Goal: Complete application form: Complete application form

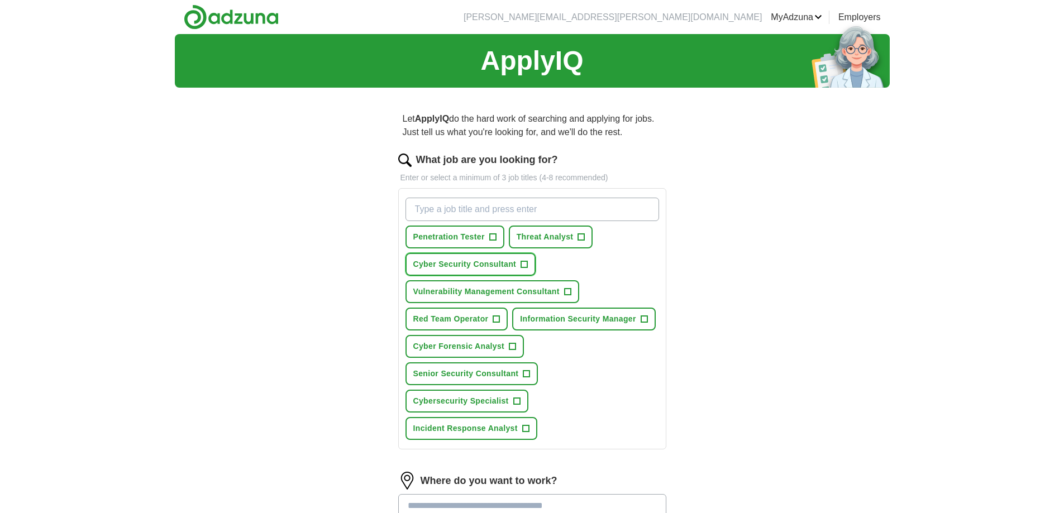
click at [521, 264] on span "+" at bounding box center [524, 264] width 7 height 9
click at [558, 291] on span "Vulnerability Management Consultant" at bounding box center [486, 292] width 146 height 12
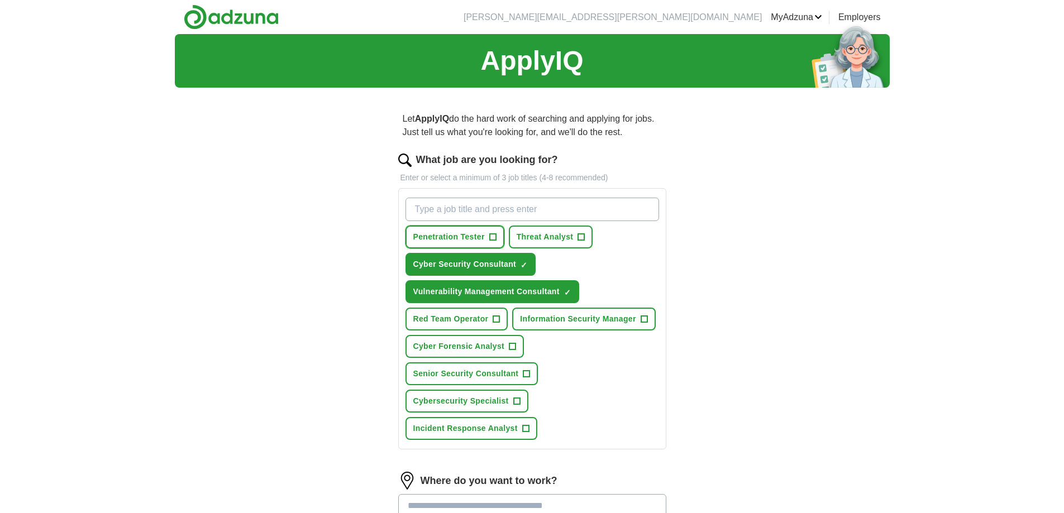
click at [470, 233] on span "Penetration Tester" at bounding box center [448, 237] width 71 height 12
click at [552, 232] on span "Threat Analyst" at bounding box center [544, 237] width 57 height 12
click at [486, 404] on span "Cybersecurity Specialist" at bounding box center [460, 401] width 95 height 12
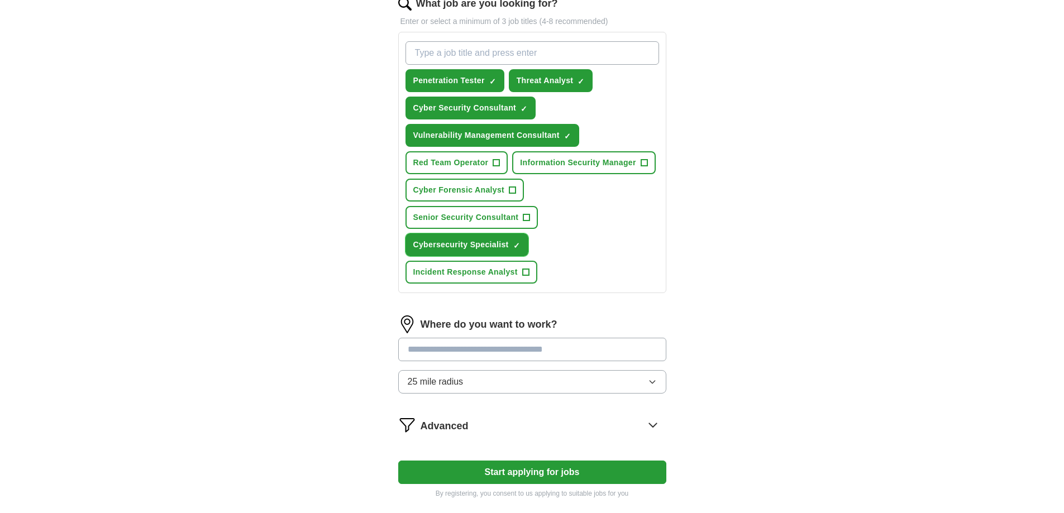
scroll to position [270, 0]
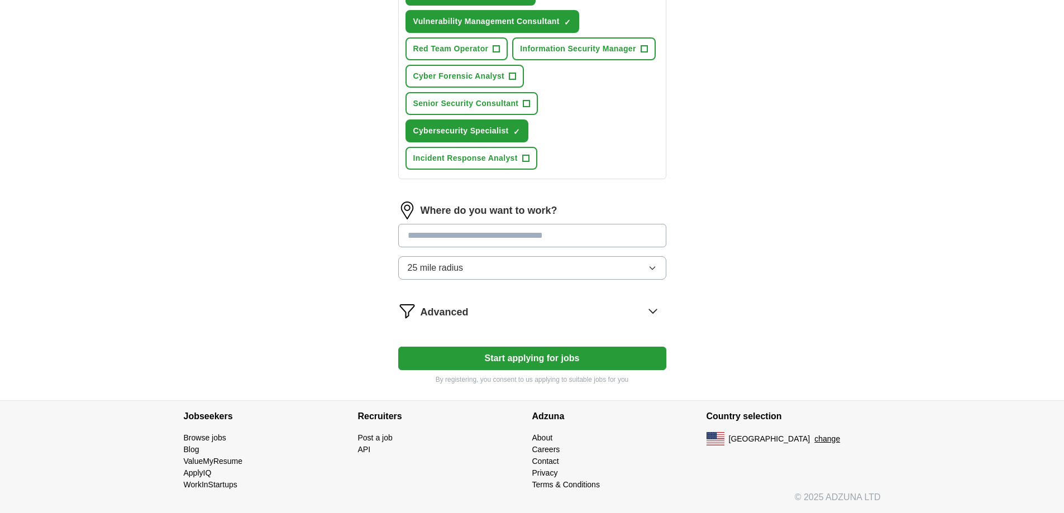
click at [520, 236] on input at bounding box center [532, 235] width 268 height 23
type input "*"
click at [656, 314] on form "What job are you looking for? Enter or select a minimum of 3 job titles (4-8 re…" at bounding box center [532, 133] width 268 height 503
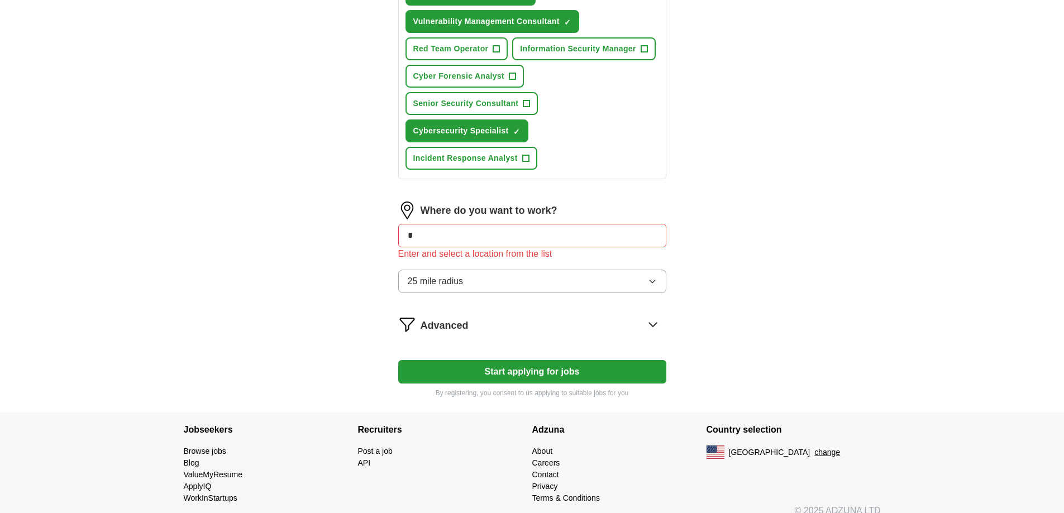
click at [547, 229] on input "*" at bounding box center [532, 235] width 268 height 23
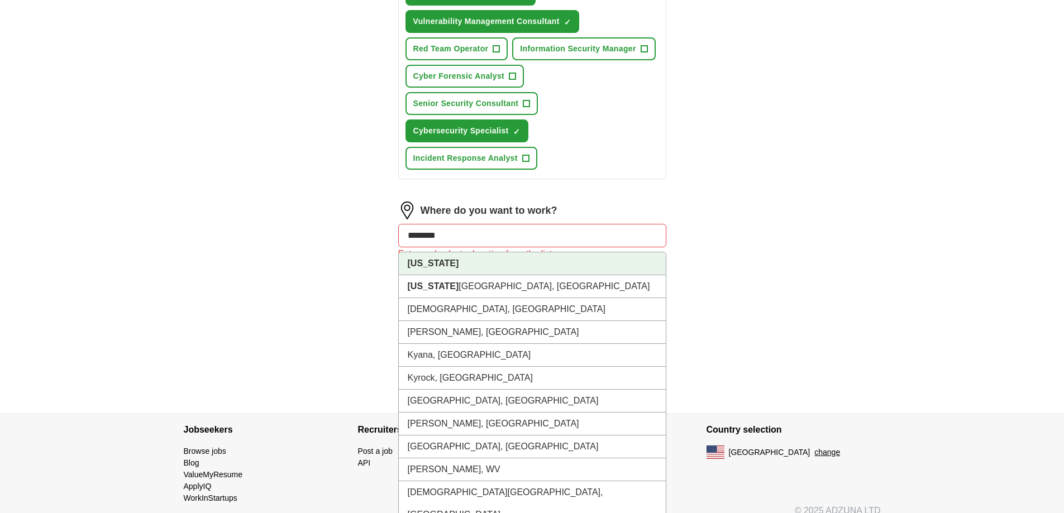
click at [422, 263] on strong "[US_STATE]" at bounding box center [433, 263] width 51 height 9
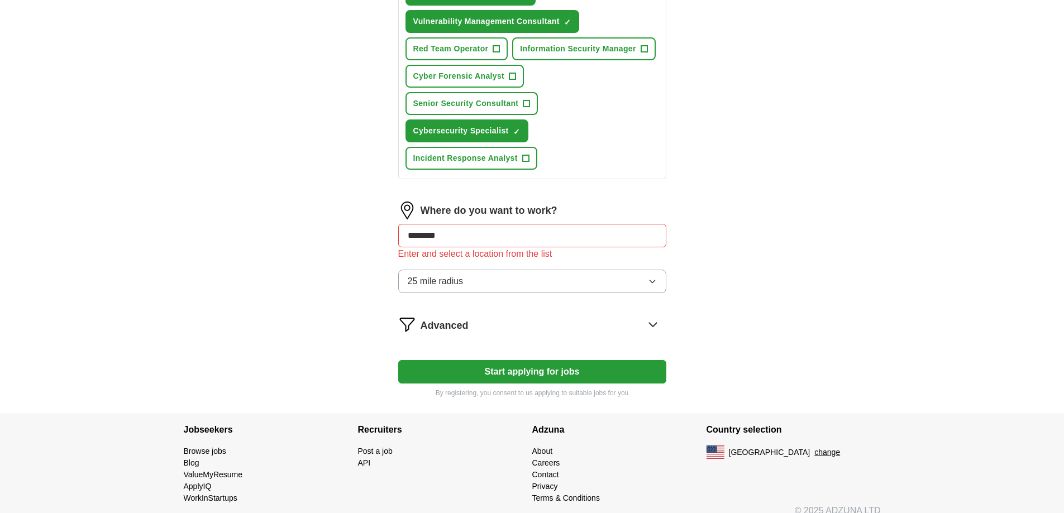
click at [658, 326] on icon at bounding box center [653, 324] width 18 height 18
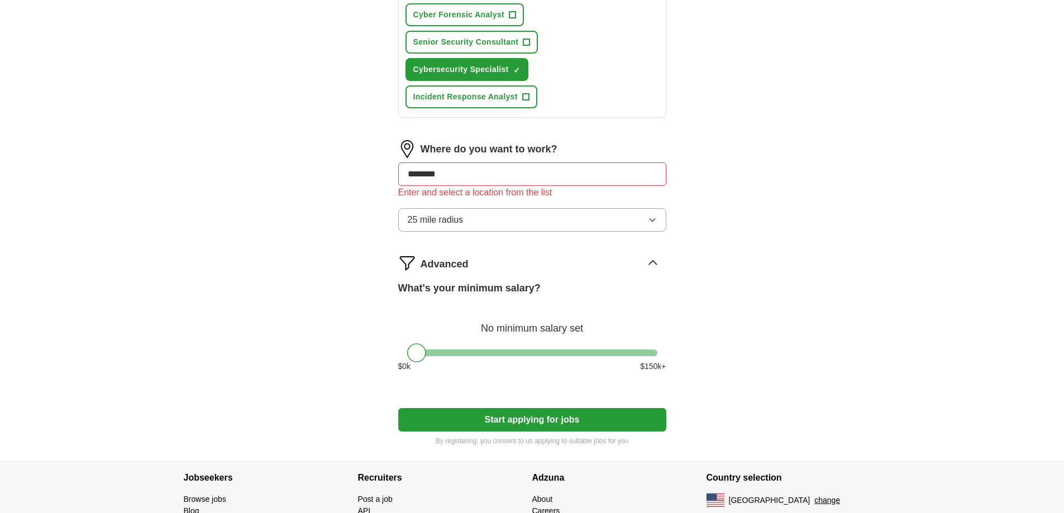
scroll to position [393, 0]
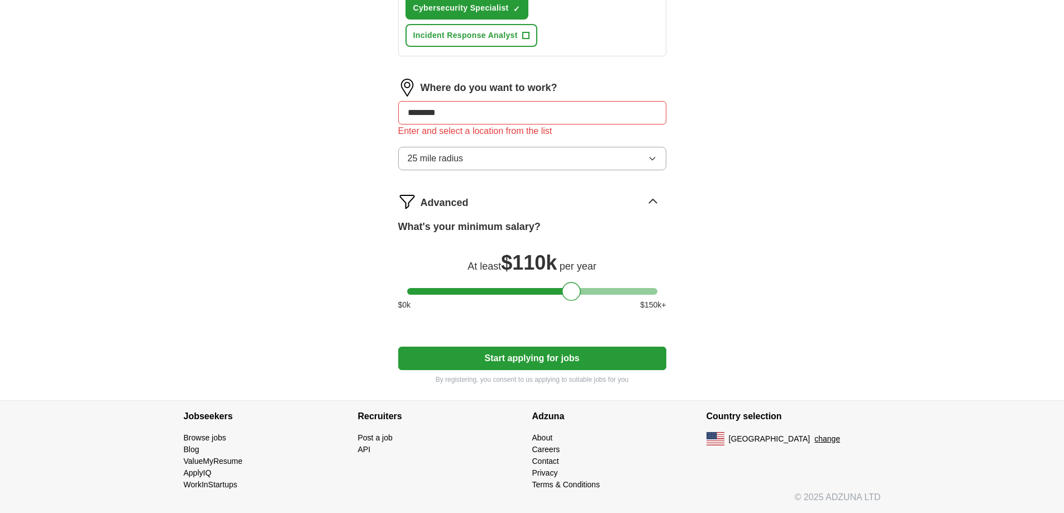
drag, startPoint x: 410, startPoint y: 295, endPoint x: 565, endPoint y: 283, distance: 155.2
click at [565, 283] on div "What's your minimum salary? At least $ 110k per year $ 0 k $ 150 k+" at bounding box center [532, 269] width 268 height 101
click at [535, 354] on button "Start applying for jobs" at bounding box center [532, 358] width 268 height 23
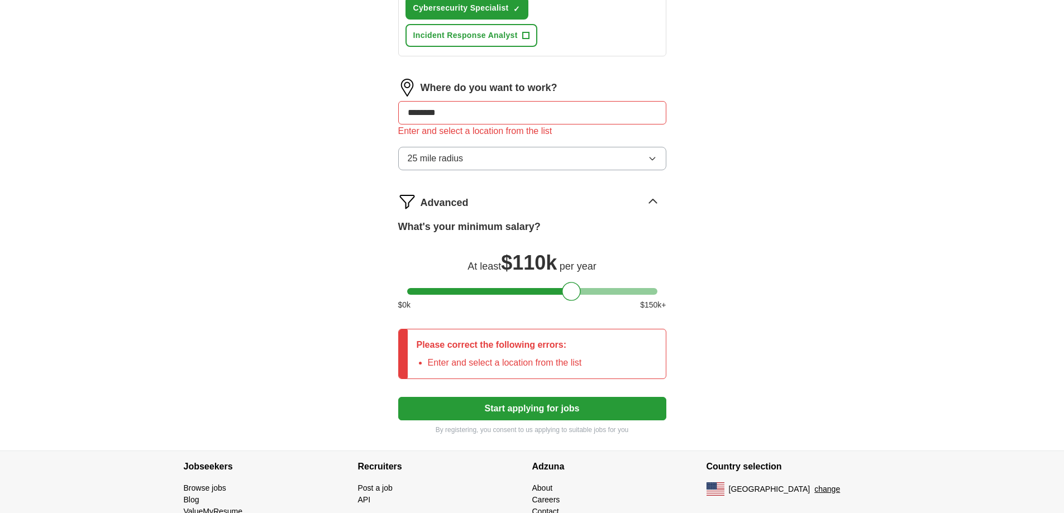
click at [557, 108] on input "********" at bounding box center [532, 112] width 268 height 23
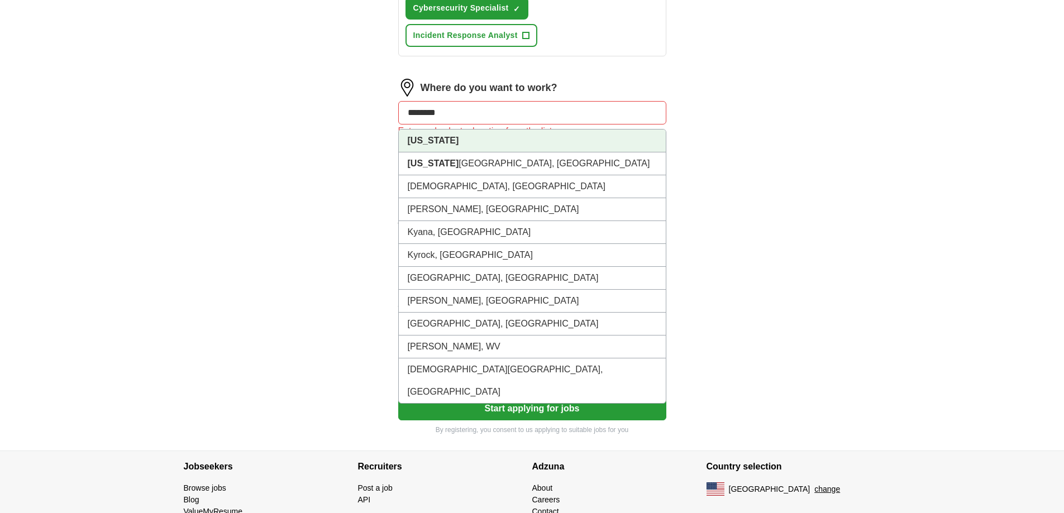
drag, startPoint x: 557, startPoint y: 108, endPoint x: 193, endPoint y: 127, distance: 365.1
click at [193, 127] on div "ApplyIQ Let ApplyIQ do the hard work of searching and applying for jobs. Just t…" at bounding box center [532, 46] width 715 height 810
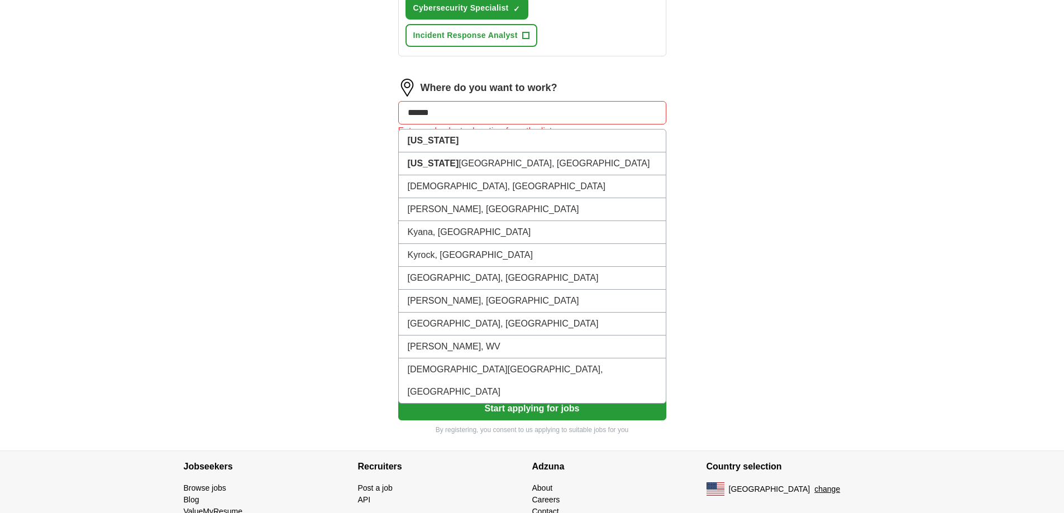
type input "*******"
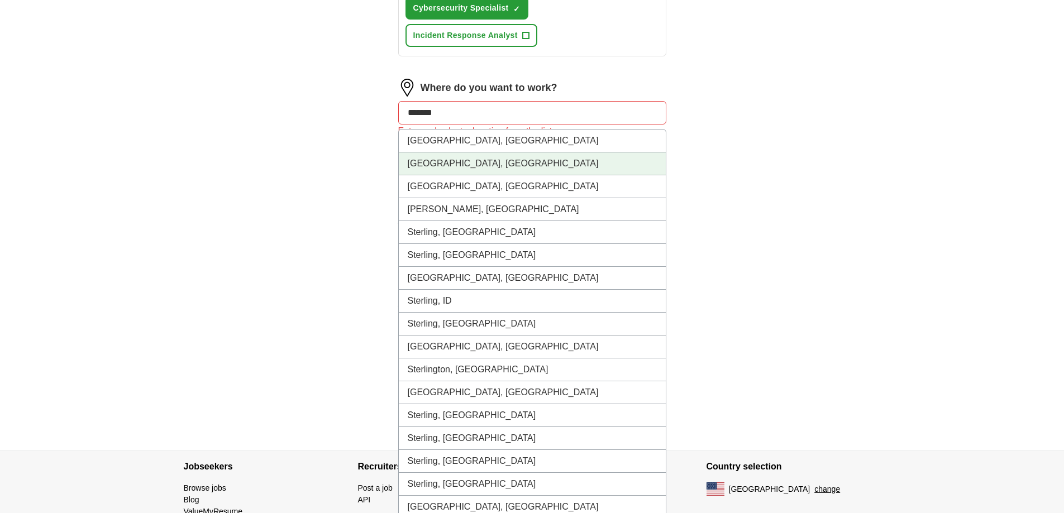
click at [452, 158] on li "[GEOGRAPHIC_DATA], [GEOGRAPHIC_DATA]" at bounding box center [532, 163] width 267 height 23
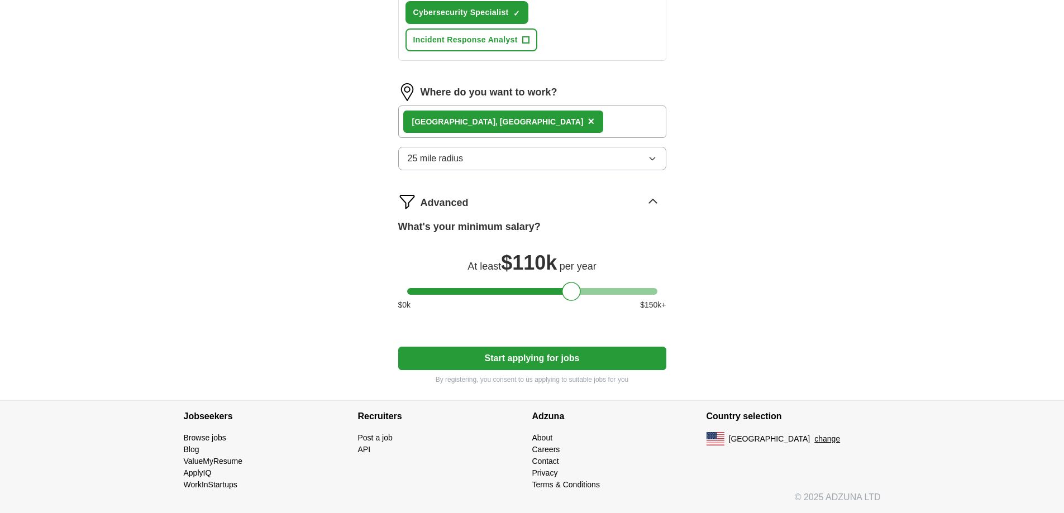
click at [473, 160] on button "25 mile radius" at bounding box center [532, 158] width 268 height 23
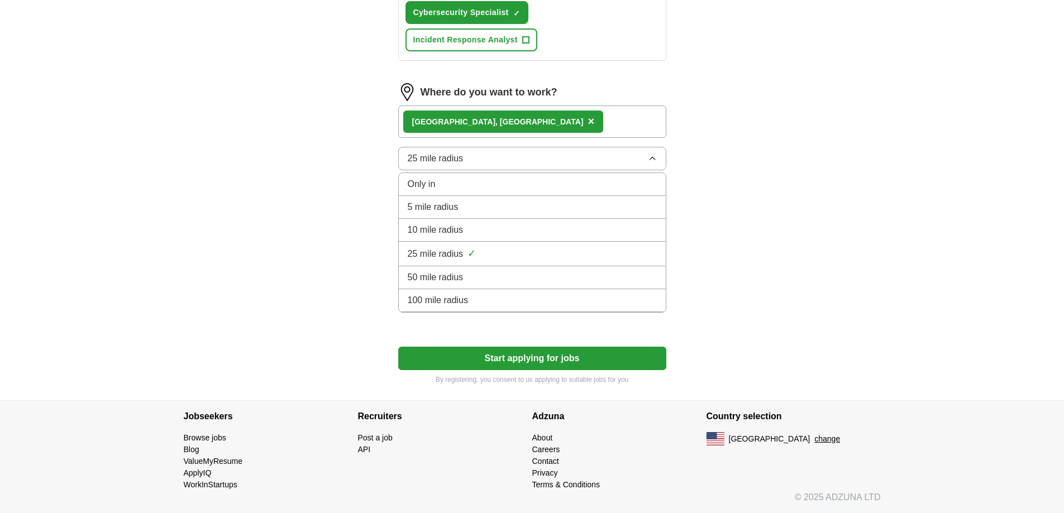
click at [465, 279] on div "50 mile radius" at bounding box center [532, 277] width 249 height 13
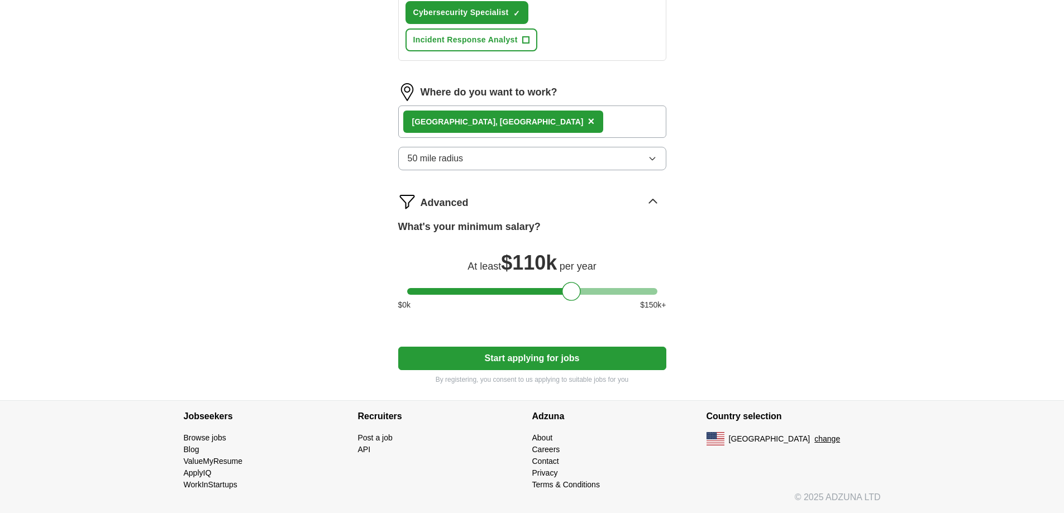
click at [521, 350] on button "Start applying for jobs" at bounding box center [532, 358] width 268 height 23
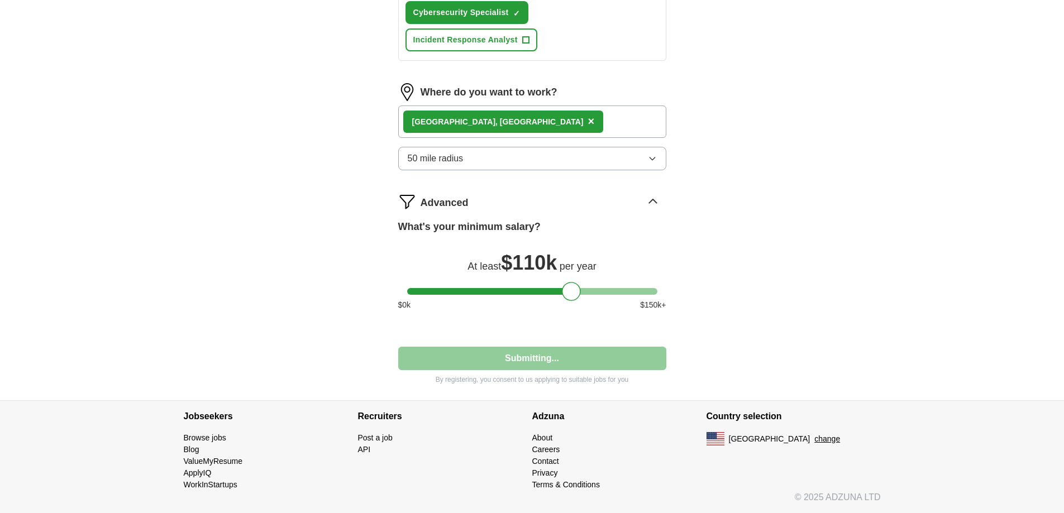
select select "**"
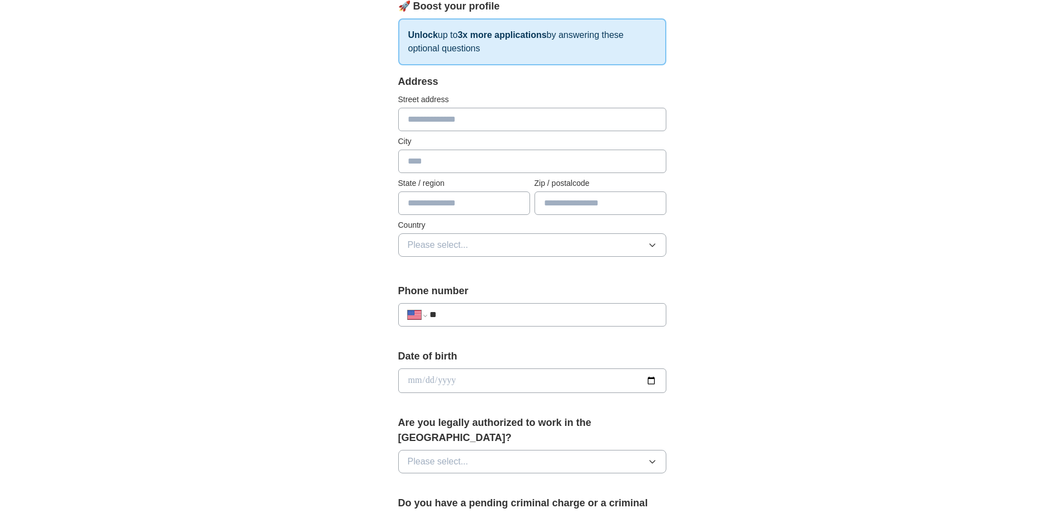
scroll to position [168, 0]
click at [631, 451] on button "Please select..." at bounding box center [532, 462] width 268 height 23
click at [443, 482] on div "Yes" at bounding box center [532, 488] width 249 height 13
click at [449, 156] on input "text" at bounding box center [532, 162] width 268 height 23
type input "*****"
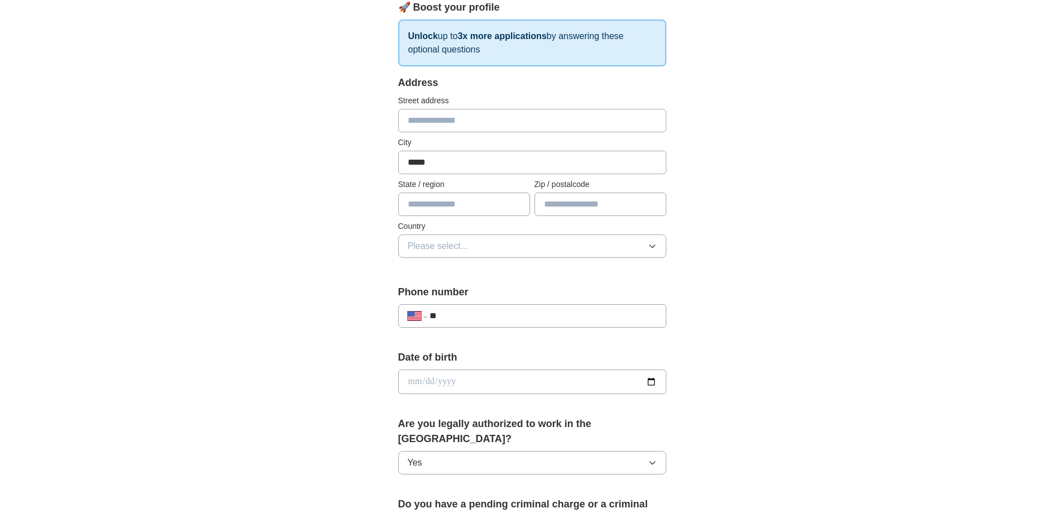
type input "**********"
type input "**"
type input "*****"
click at [651, 249] on icon "button" at bounding box center [652, 246] width 9 height 9
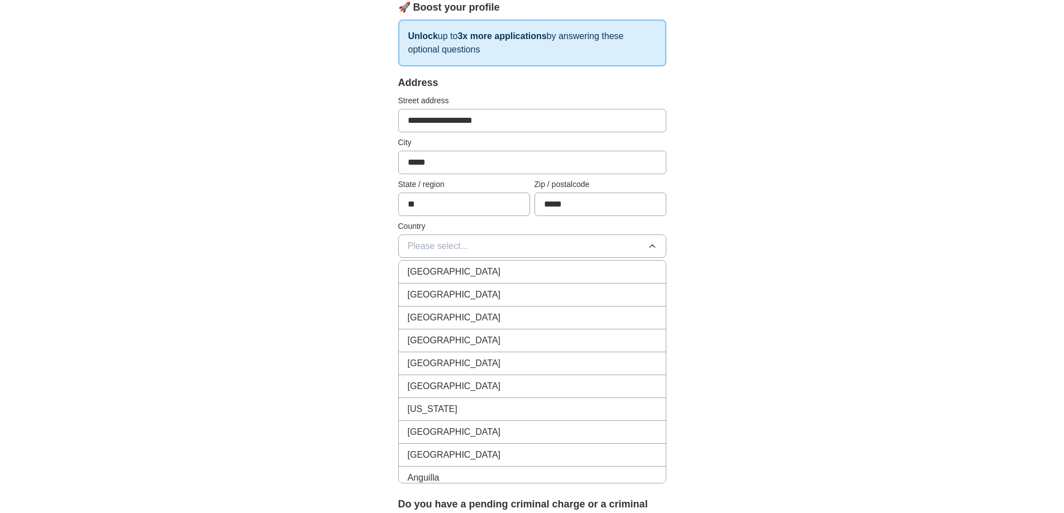
click at [441, 292] on span "[GEOGRAPHIC_DATA]" at bounding box center [454, 294] width 93 height 13
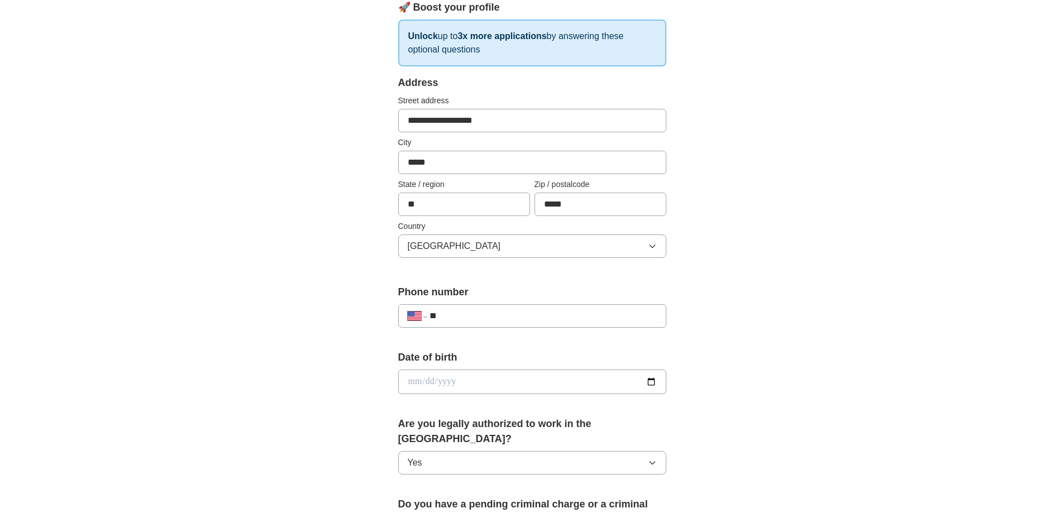
click at [566, 315] on input "**" at bounding box center [542, 315] width 227 height 13
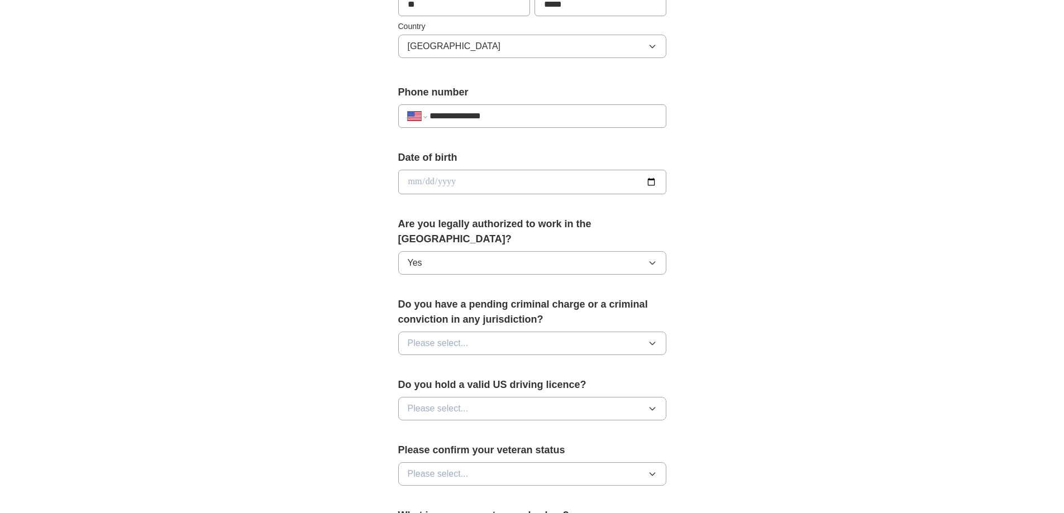
scroll to position [614, 0]
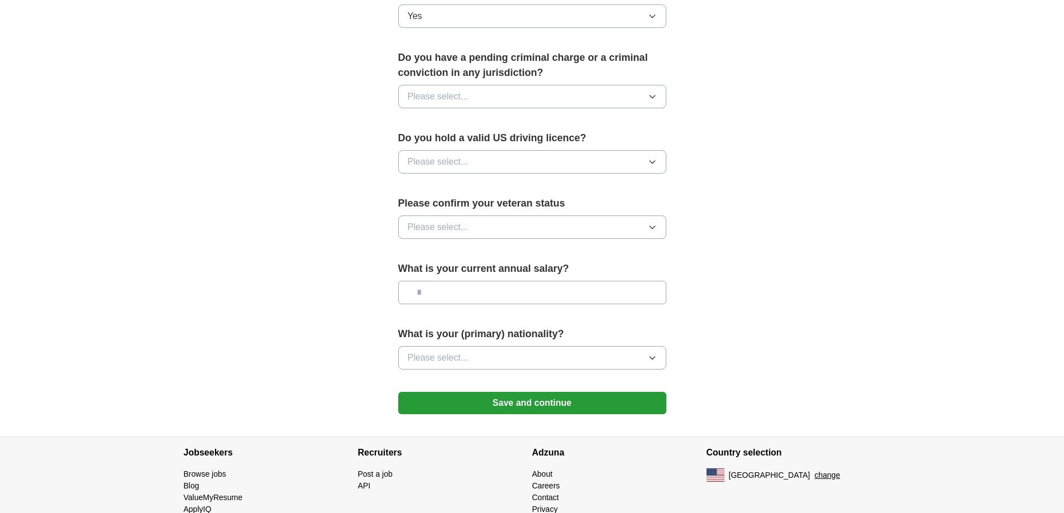
type input "**********"
click at [611, 150] on button "Please select..." at bounding box center [532, 161] width 268 height 23
click at [427, 181] on div "Yes" at bounding box center [532, 187] width 249 height 13
click at [579, 85] on button "Please select..." at bounding box center [532, 96] width 268 height 23
click at [455, 138] on div "No" at bounding box center [532, 144] width 249 height 13
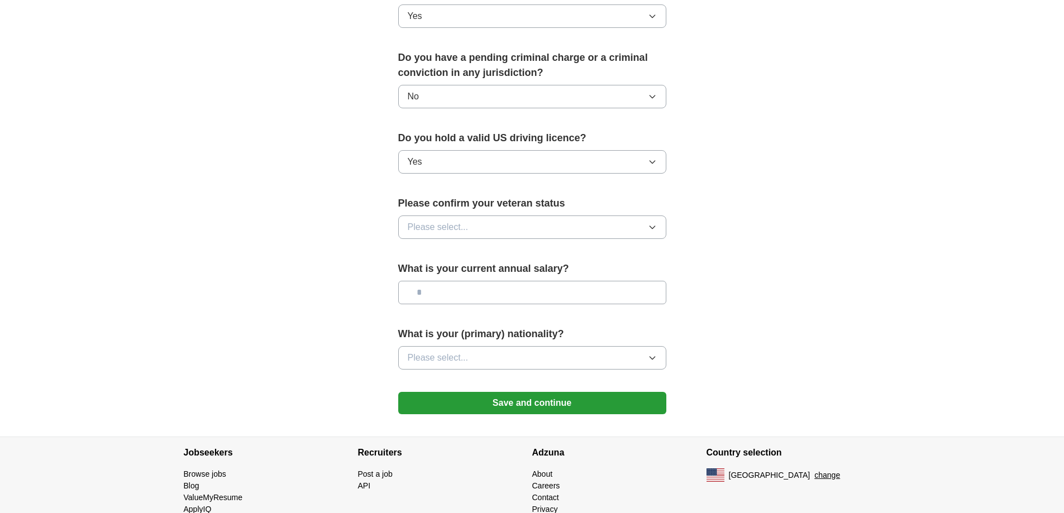
click at [511, 216] on button "Please select..." at bounding box center [532, 227] width 268 height 23
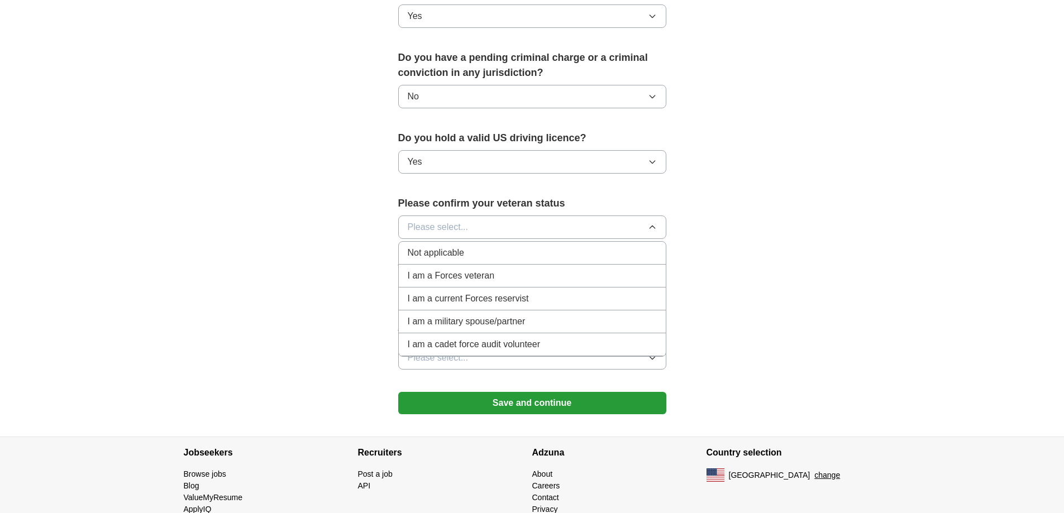
click at [492, 269] on span "I am a Forces veteran" at bounding box center [451, 275] width 87 height 13
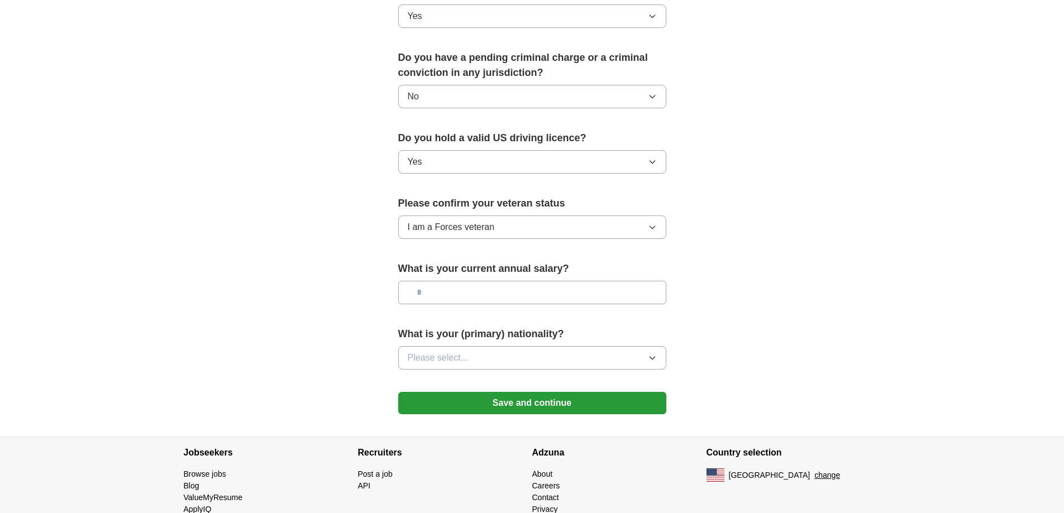
click at [576, 346] on button "Please select..." at bounding box center [532, 357] width 268 height 23
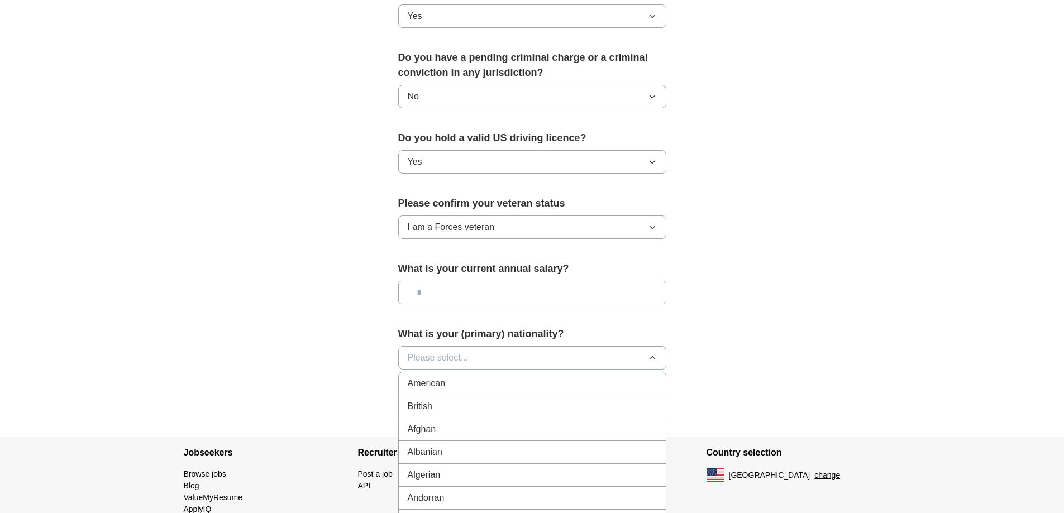
click at [449, 377] on div "American" at bounding box center [532, 383] width 249 height 13
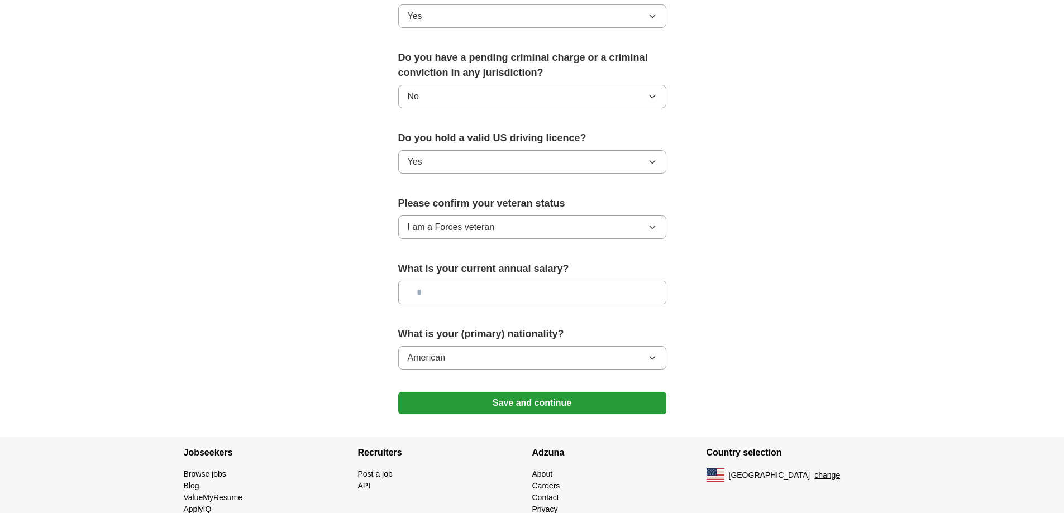
click at [553, 392] on button "Save and continue" at bounding box center [532, 403] width 268 height 22
